Goal: Information Seeking & Learning: Learn about a topic

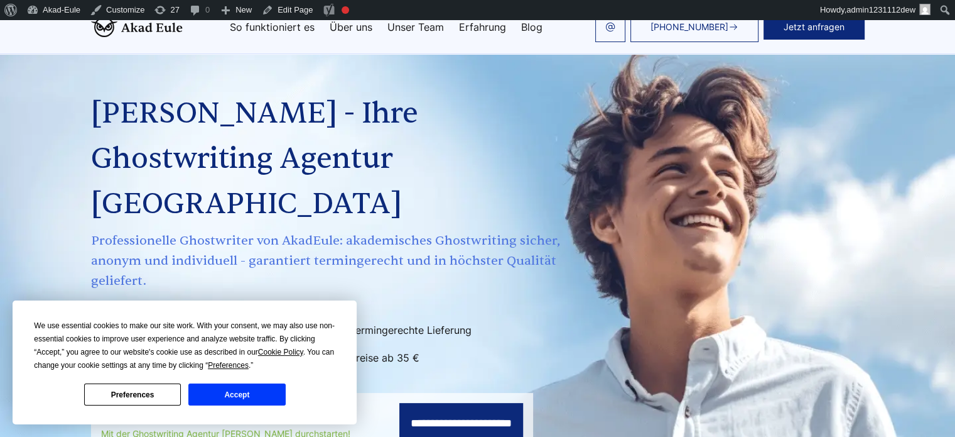
scroll to position [251, 0]
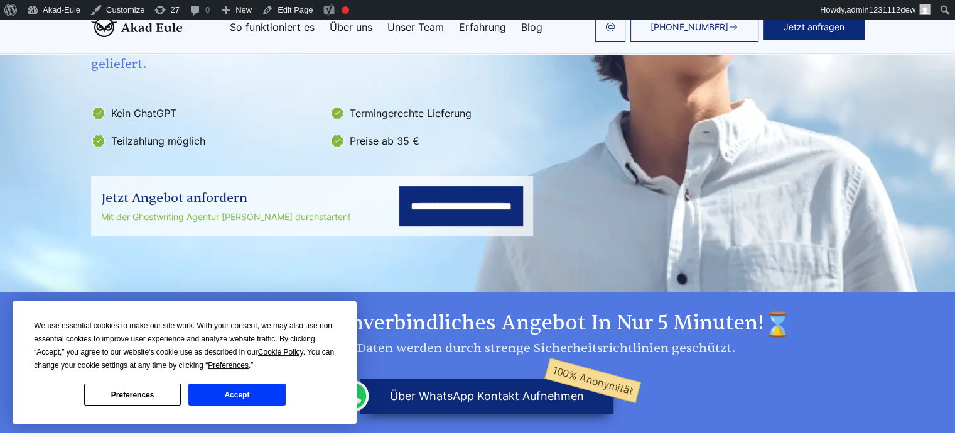
click at [254, 396] on button "Accept" at bounding box center [236, 394] width 97 height 22
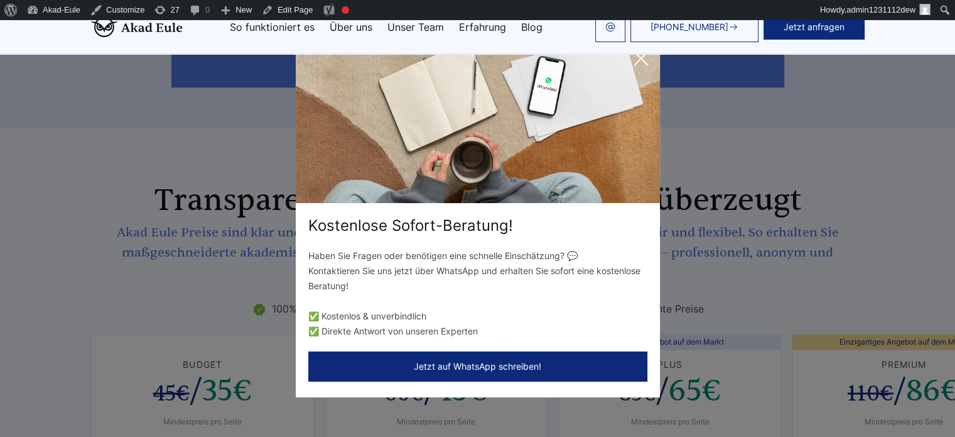
scroll to position [2010, 0]
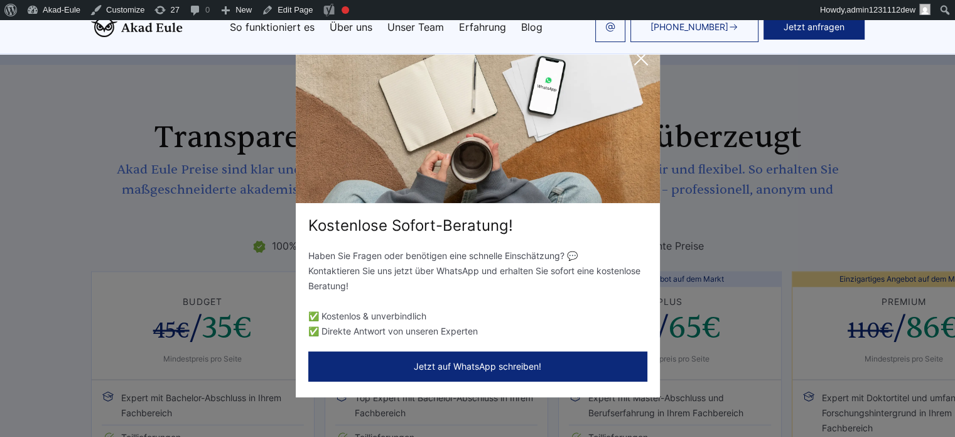
click at [630, 58] on icon at bounding box center [641, 58] width 25 height 25
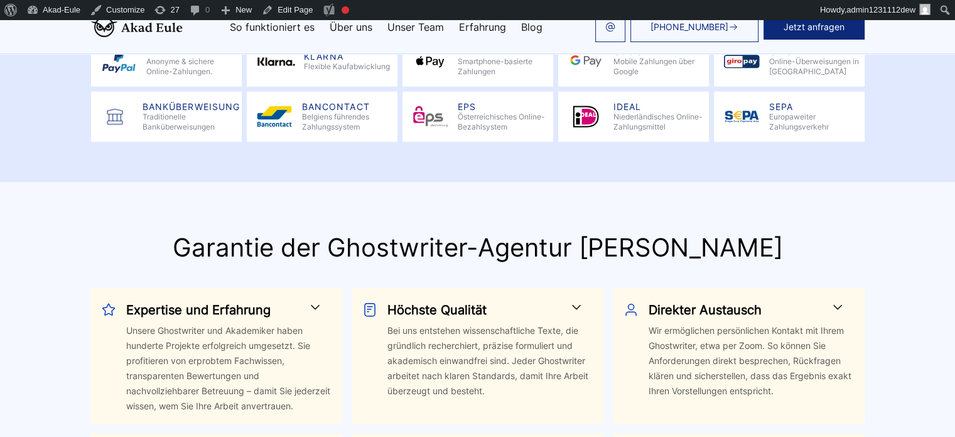
scroll to position [2890, 0]
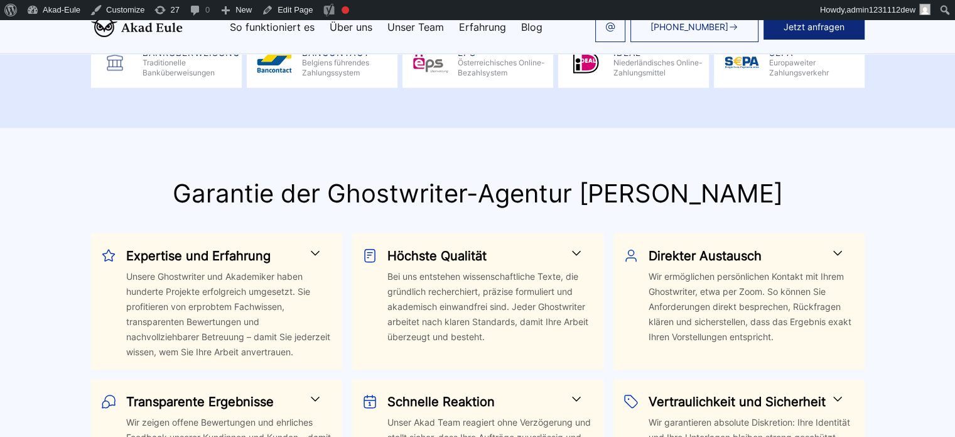
click at [308, 246] on span at bounding box center [315, 253] width 15 height 15
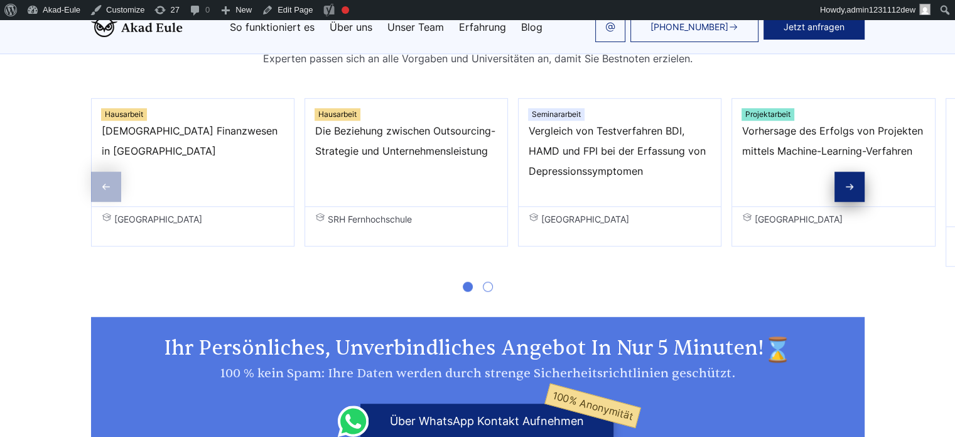
scroll to position [0, 0]
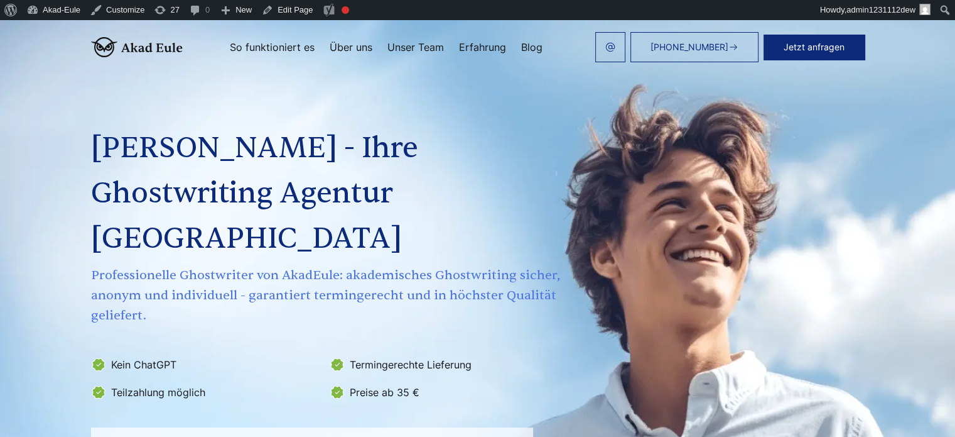
click at [468, 48] on link "Erfahrung" at bounding box center [482, 47] width 47 height 10
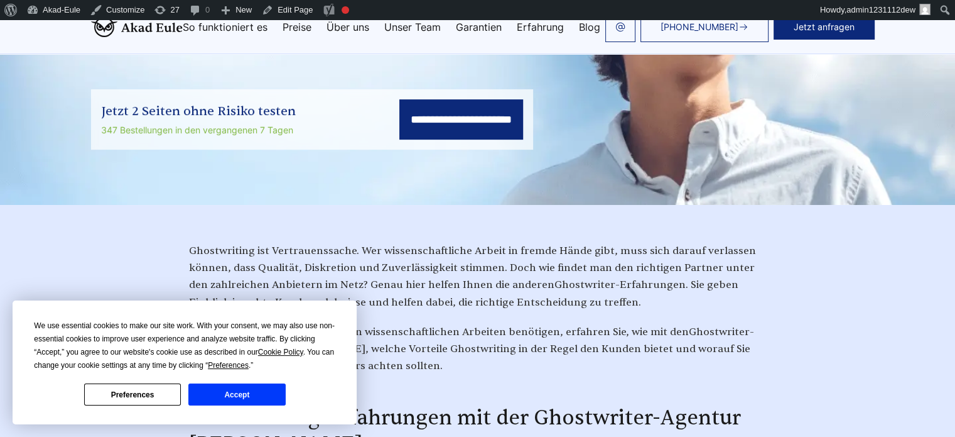
scroll to position [377, 0]
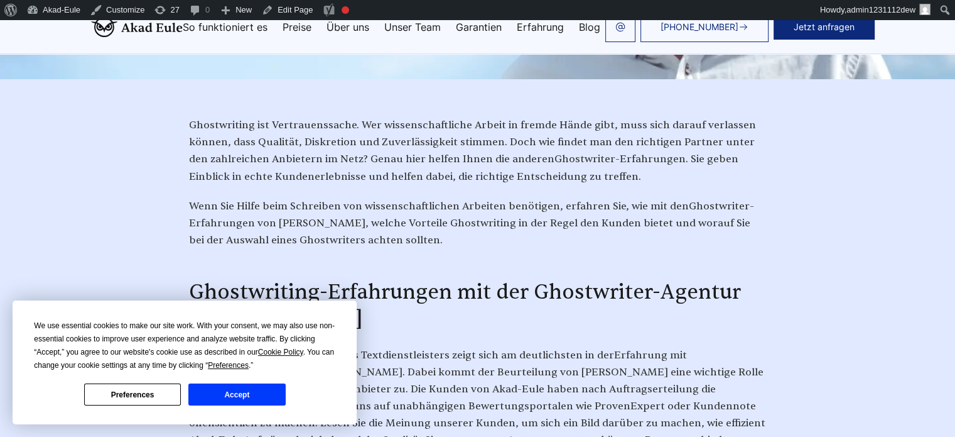
click at [273, 398] on button "Accept" at bounding box center [236, 394] width 97 height 22
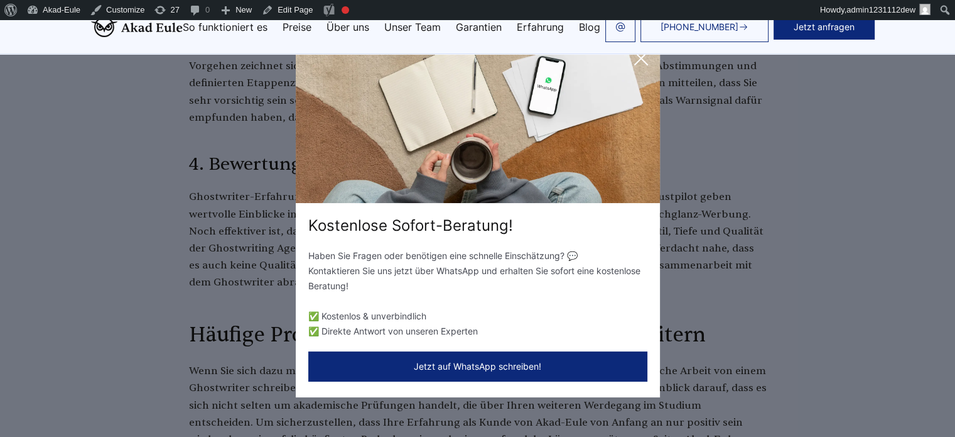
scroll to position [1445, 0]
click at [632, 63] on icon at bounding box center [641, 58] width 25 height 25
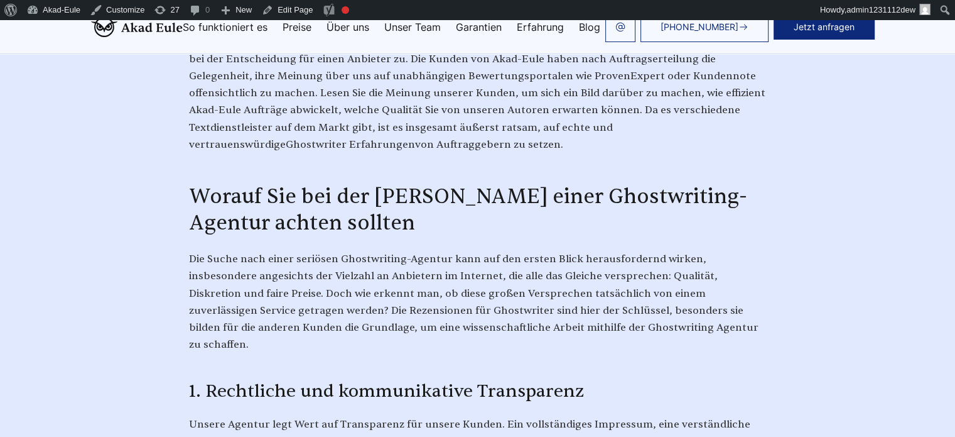
scroll to position [628, 0]
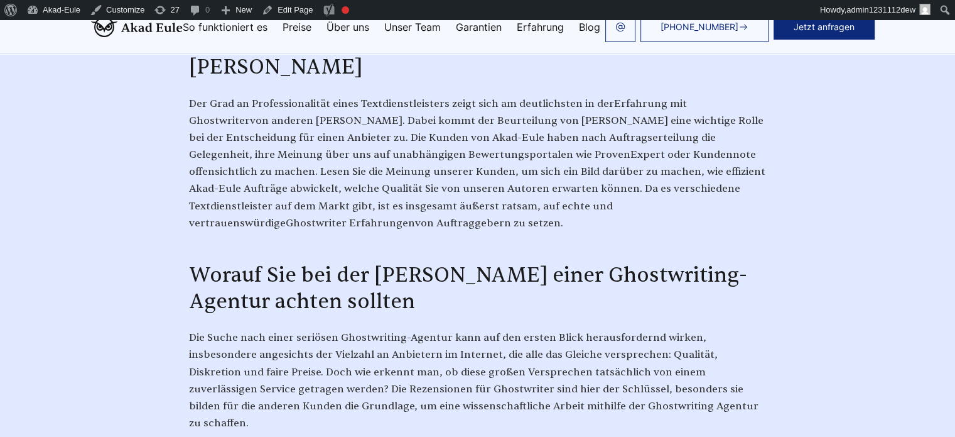
click at [91, 26] on img at bounding box center [137, 27] width 92 height 20
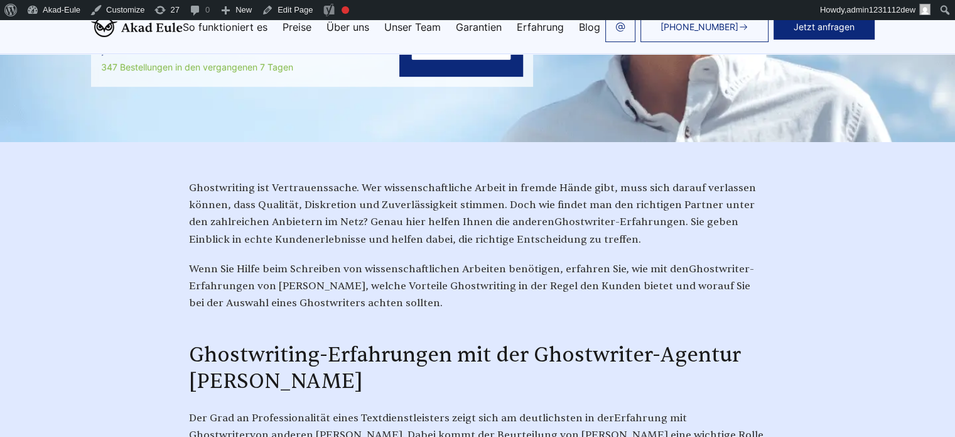
scroll to position [0, 0]
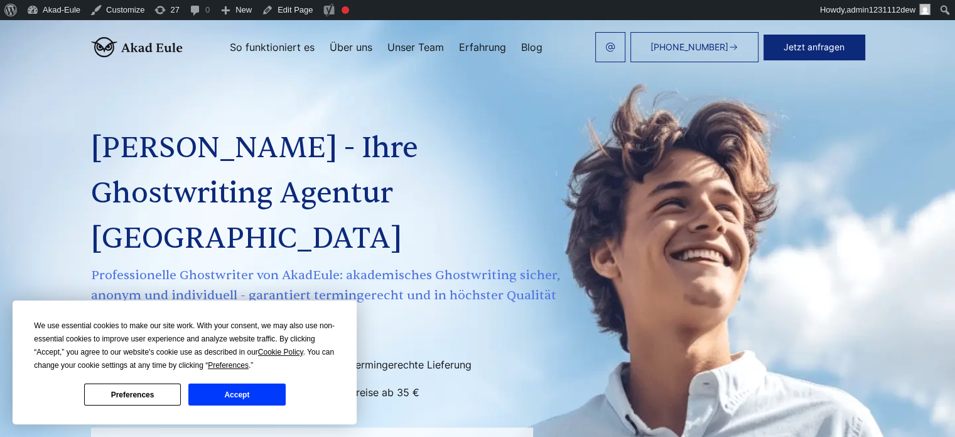
click at [247, 397] on button "Accept" at bounding box center [236, 394] width 97 height 22
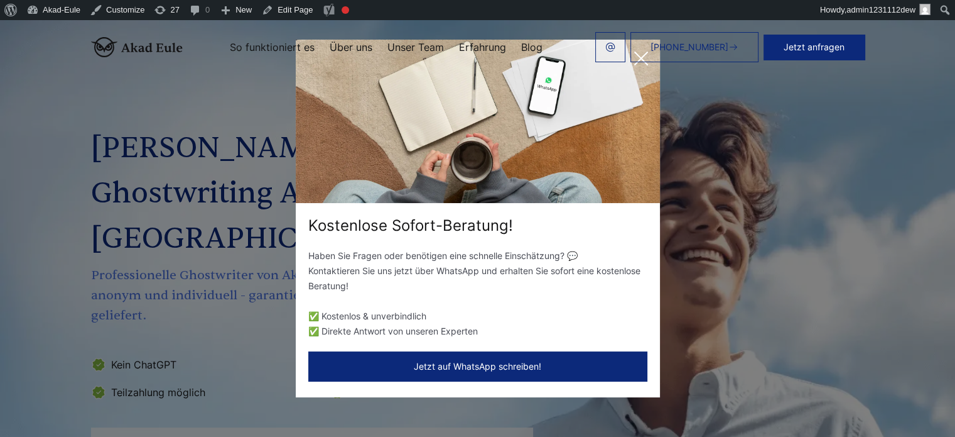
click at [651, 61] on div "+49 441 93168044 Jetzt anfragen So funktioniert es Über uns Unser Team Erfahrung" at bounding box center [524, 47] width 682 height 30
click at [643, 60] on div "+49 441 93168044 Jetzt anfragen So funktioniert es Über uns Unser Team Erfahrung" at bounding box center [524, 47] width 682 height 30
click at [749, 128] on div "Kostenlose Sofort-Beratung! Haben Sie Fragen oder benötigen eine schnelle Einsc…" at bounding box center [477, 218] width 955 height 437
click at [640, 57] on div "+49 441 93168044 Jetzt anfragen So funktioniert es Über uns Unser Team Erfahrung" at bounding box center [524, 47] width 682 height 30
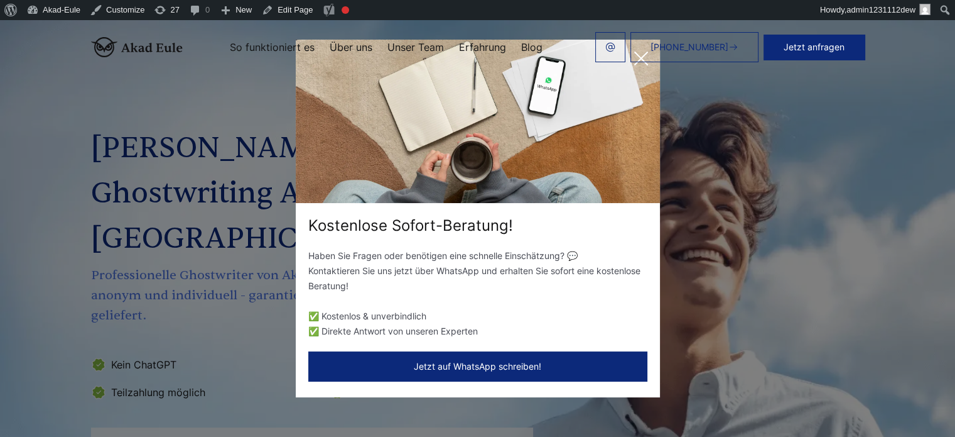
click at [640, 57] on div "+49 441 93168044 Jetzt anfragen So funktioniert es Über uns Unser Team Erfahrung" at bounding box center [524, 47] width 682 height 30
click at [198, 148] on div "Kostenlose Sofort-Beratung! Haben Sie Fragen oder benötigen eine schnelle Einsc…" at bounding box center [477, 218] width 955 height 437
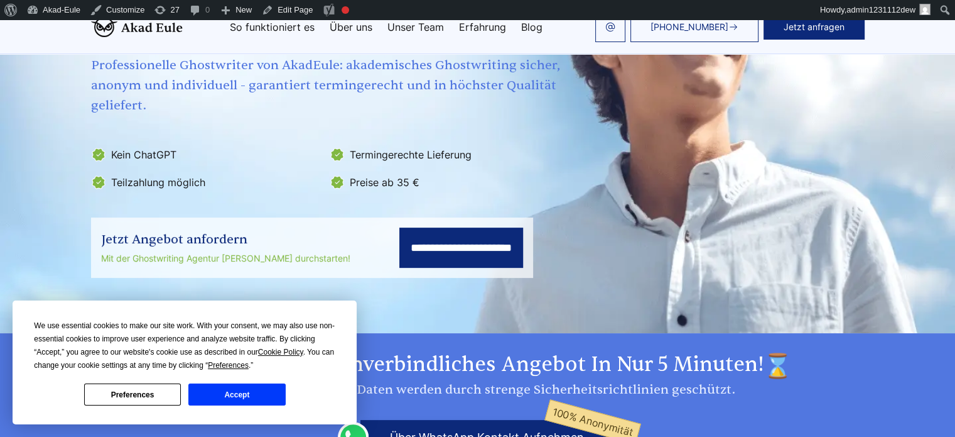
scroll to position [251, 0]
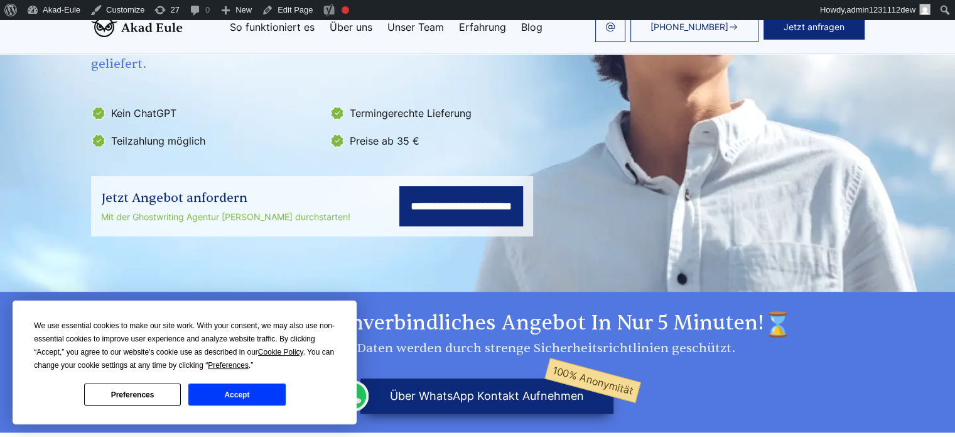
click at [229, 393] on button "Accept" at bounding box center [236, 394] width 97 height 22
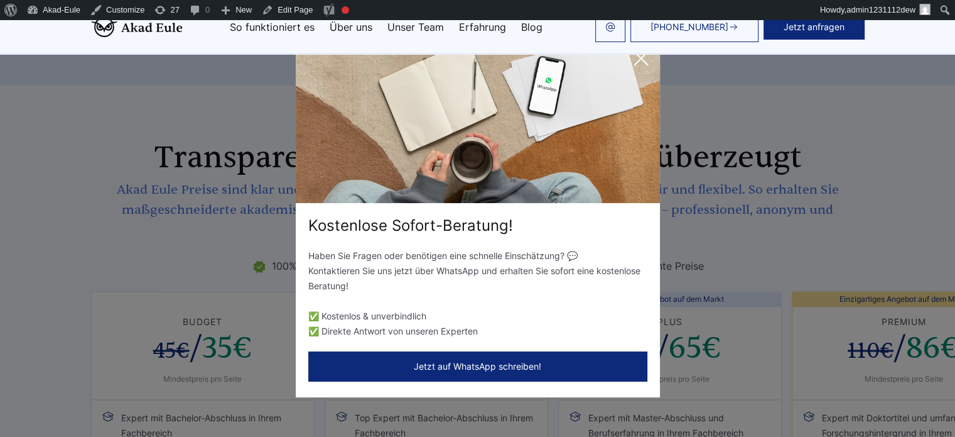
scroll to position [2010, 0]
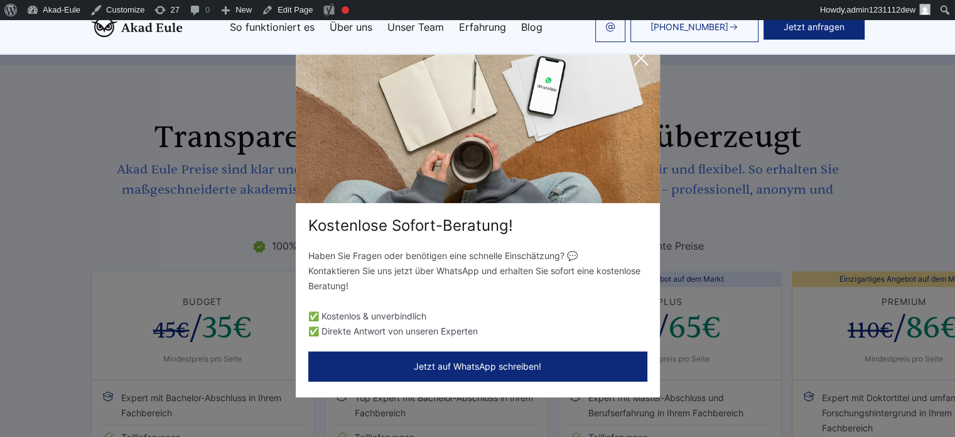
click at [636, 57] on icon at bounding box center [641, 58] width 25 height 25
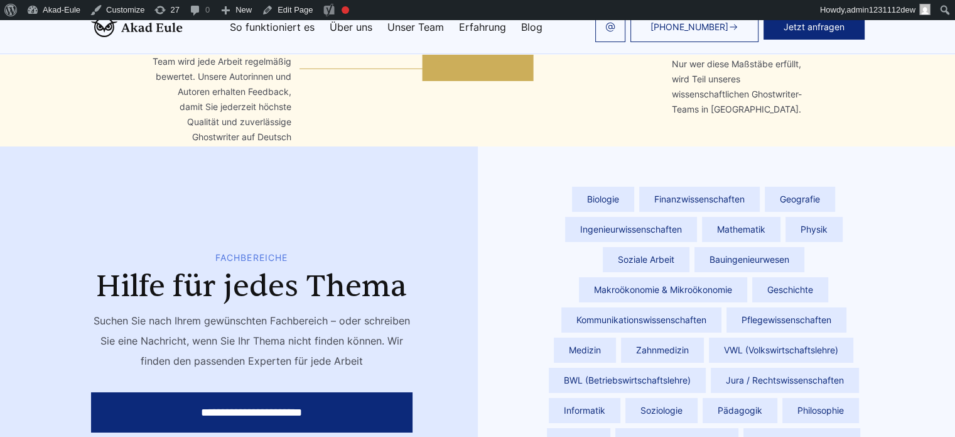
scroll to position [4272, 0]
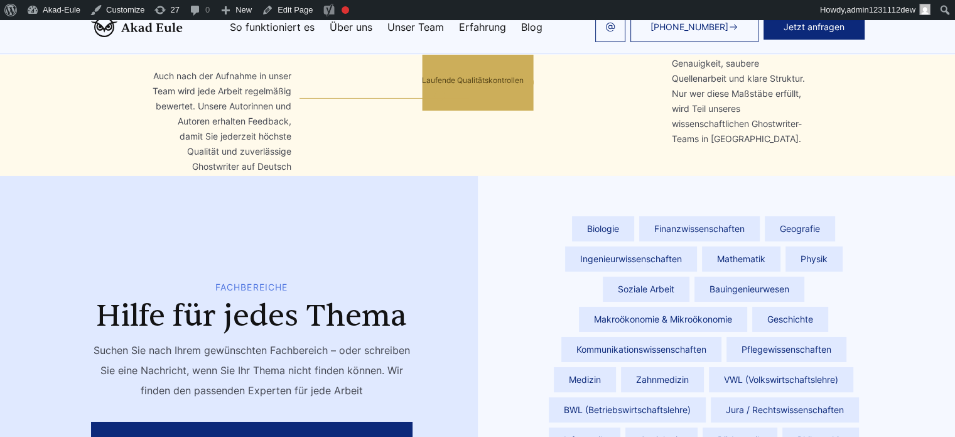
drag, startPoint x: 23, startPoint y: 197, endPoint x: 328, endPoint y: 203, distance: 305.4
click at [328, 298] on h2 "Hilfe für jedes Thema" at bounding box center [252, 315] width 322 height 35
copy h2 "Hilfe für jedes Thema"
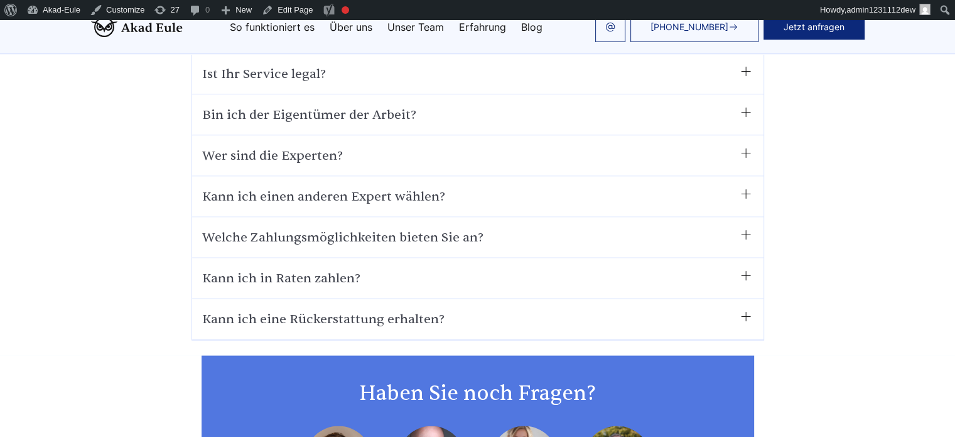
scroll to position [7064, 0]
